Goal: Information Seeking & Learning: Learn about a topic

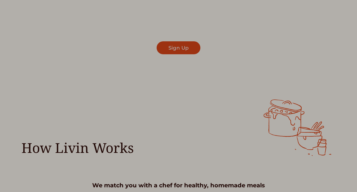
scroll to position [125, 0]
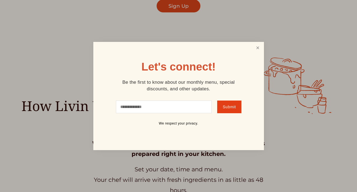
click at [262, 48] on link "Close" at bounding box center [258, 48] width 10 height 10
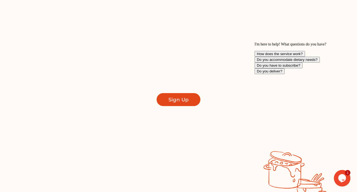
scroll to position [0, 0]
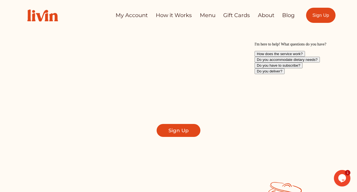
click at [184, 19] on link "How it Works" at bounding box center [174, 15] width 36 height 11
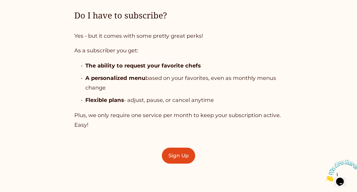
scroll to position [1490, 0]
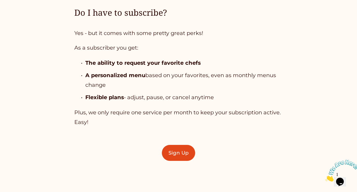
click at [187, 105] on div "Do I have to subscribe? Yes - but it comes with some pretty great perks! As a s…" at bounding box center [178, 67] width 209 height 120
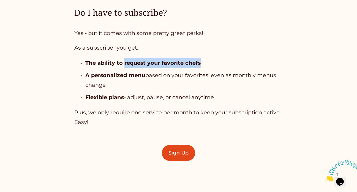
drag, startPoint x: 124, startPoint y: 62, endPoint x: 209, endPoint y: 62, distance: 84.9
click at [209, 62] on p "The ability to request your favorite chefs" at bounding box center [184, 63] width 198 height 10
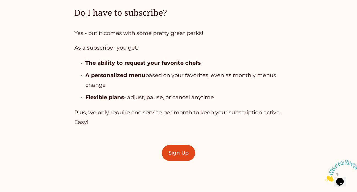
drag, startPoint x: 142, startPoint y: 74, endPoint x: 166, endPoint y: 82, distance: 24.8
click at [166, 82] on p "A personalized menu based on your favorites, even as monthly menus change" at bounding box center [184, 80] width 198 height 19
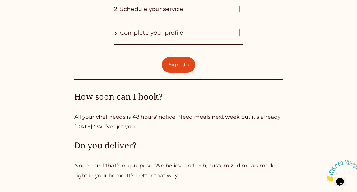
scroll to position [1291, 0]
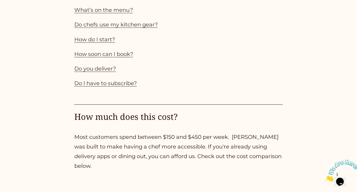
scroll to position [0, 0]
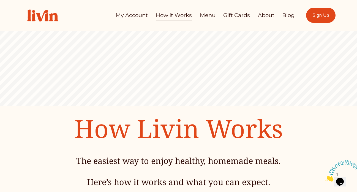
click at [134, 14] on link "My Account" at bounding box center [132, 15] width 32 height 11
click at [266, 18] on link "About" at bounding box center [266, 15] width 17 height 11
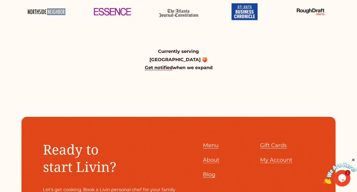
scroll to position [511, 0]
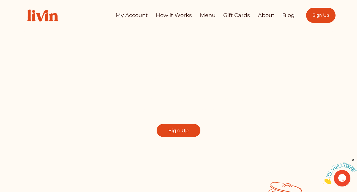
click at [266, 16] on link "About" at bounding box center [266, 15] width 17 height 11
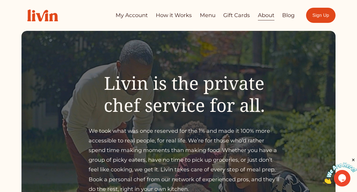
click at [176, 15] on link "How it Works" at bounding box center [174, 15] width 36 height 11
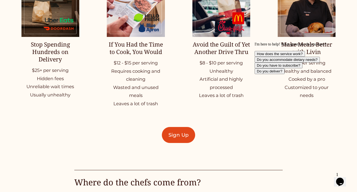
scroll to position [758, 0]
